Goal: Check status

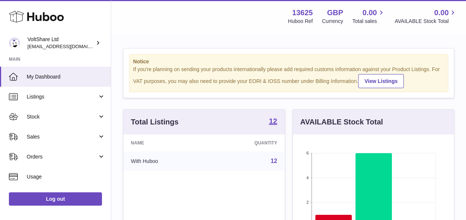
scroll to position [116, 161]
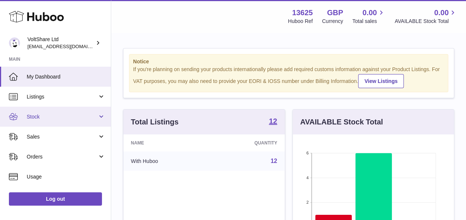
click at [51, 114] on span "Stock" at bounding box center [62, 117] width 71 height 7
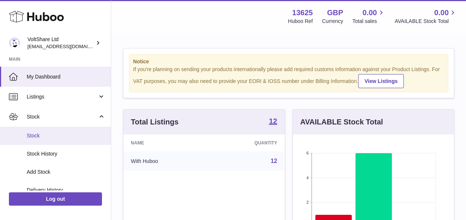
scroll to position [74, 0]
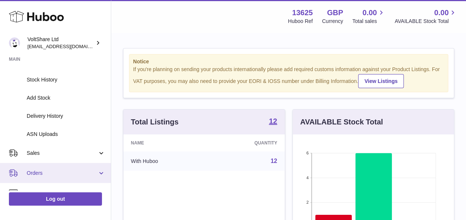
click at [65, 170] on span "Orders" at bounding box center [62, 173] width 71 height 7
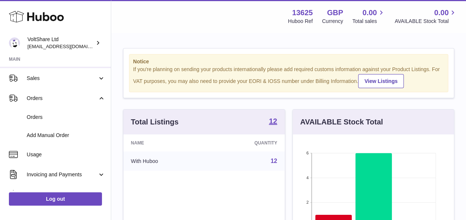
scroll to position [185, 0]
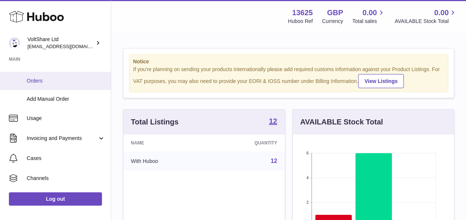
click at [49, 82] on span "Orders" at bounding box center [66, 81] width 79 height 7
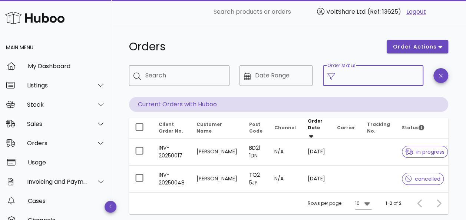
click at [370, 79] on input "Order status" at bounding box center [379, 76] width 80 height 12
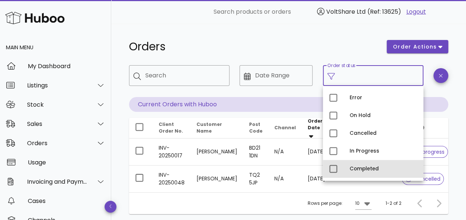
click at [355, 166] on div "Completed" at bounding box center [384, 169] width 68 height 12
type input "**********"
